Goal: Task Accomplishment & Management: Use online tool/utility

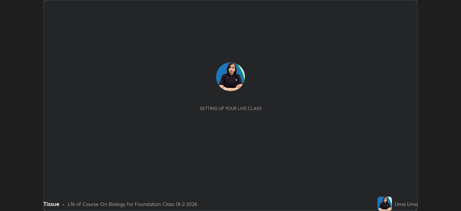
scroll to position [211, 460]
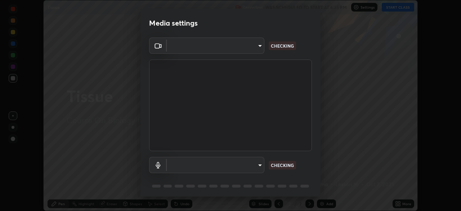
type input "1bfaa20297856ad55121efd0a2483a8db671bf9dcc0dce8dfcec0bded7d65c17"
type input "default"
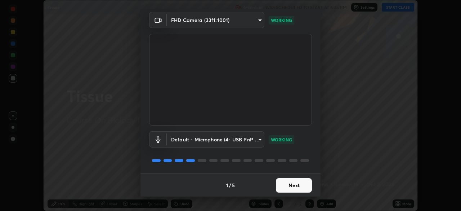
click at [281, 186] on button "Next" at bounding box center [294, 185] width 36 height 14
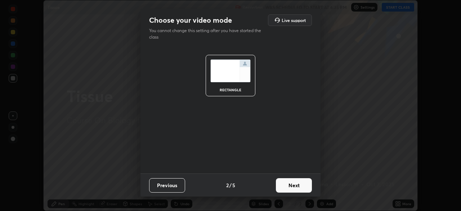
scroll to position [0, 0]
click at [281, 185] on button "Next" at bounding box center [294, 185] width 36 height 14
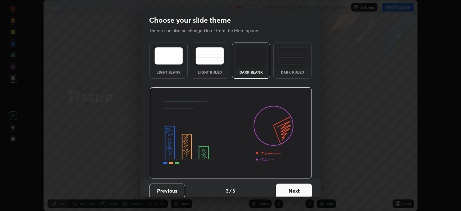
click at [282, 186] on button "Next" at bounding box center [294, 190] width 36 height 14
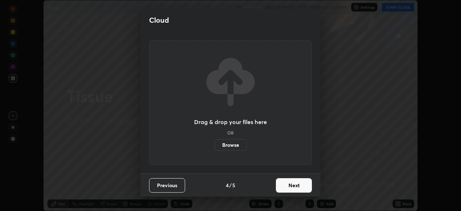
click at [281, 186] on button "Next" at bounding box center [294, 185] width 36 height 14
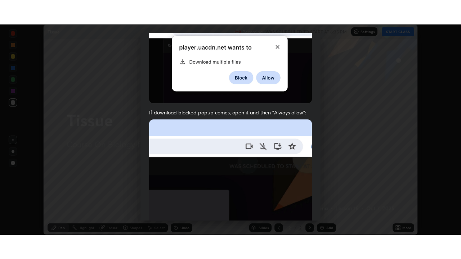
scroll to position [172, 0]
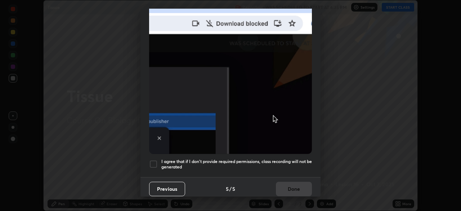
click at [247, 159] on h5 "I agree that if I don't provide required permissions, class recording will not …" at bounding box center [236, 163] width 150 height 11
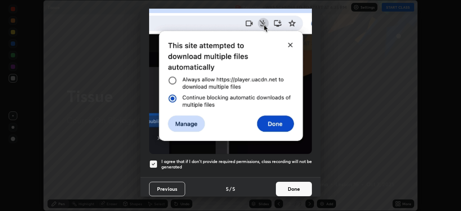
click at [282, 184] on button "Done" at bounding box center [294, 188] width 36 height 14
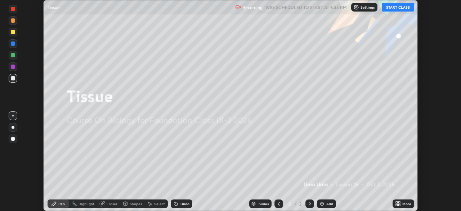
click at [403, 6] on button "START CLASS" at bounding box center [398, 7] width 32 height 9
click at [396, 203] on icon at bounding box center [397, 202] width 2 height 2
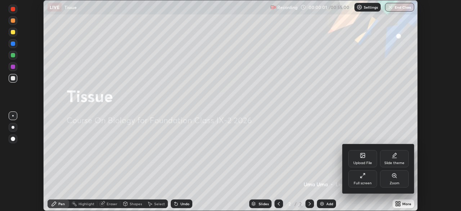
click at [365, 177] on div "Full screen" at bounding box center [362, 178] width 29 height 17
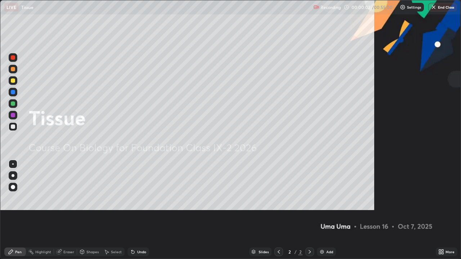
scroll to position [259, 461]
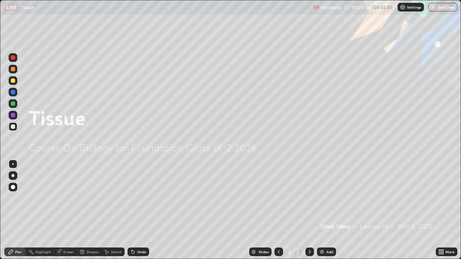
click at [332, 210] on div "Add" at bounding box center [329, 252] width 7 height 4
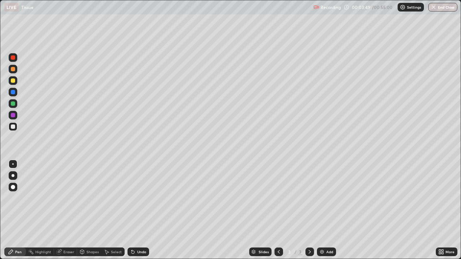
click at [13, 127] on div at bounding box center [13, 127] width 4 height 4
click at [15, 116] on div at bounding box center [13, 115] width 9 height 9
click at [321, 210] on img at bounding box center [322, 252] width 6 height 6
click at [13, 127] on div at bounding box center [13, 127] width 4 height 4
click at [68, 210] on div "Eraser" at bounding box center [68, 252] width 11 height 4
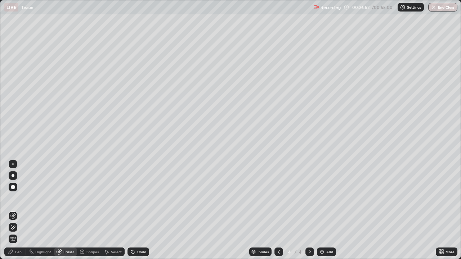
click at [20, 210] on div "Pen" at bounding box center [18, 252] width 6 height 4
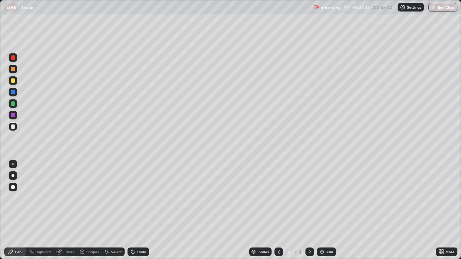
click at [324, 210] on div "Add" at bounding box center [326, 252] width 19 height 9
click at [326, 210] on div "Add" at bounding box center [329, 252] width 7 height 4
click at [15, 116] on div at bounding box center [13, 115] width 4 height 4
click at [15, 107] on div at bounding box center [13, 103] width 9 height 9
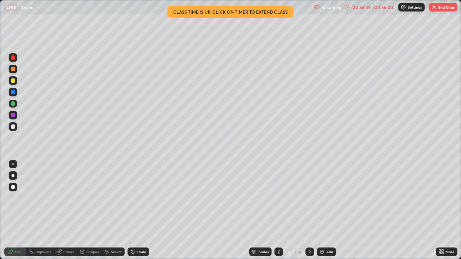
click at [445, 8] on button "End Class" at bounding box center [443, 7] width 28 height 9
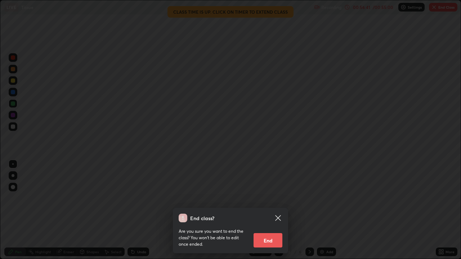
click at [266, 210] on button "End" at bounding box center [267, 240] width 29 height 14
